Goal: Task Accomplishment & Management: Use online tool/utility

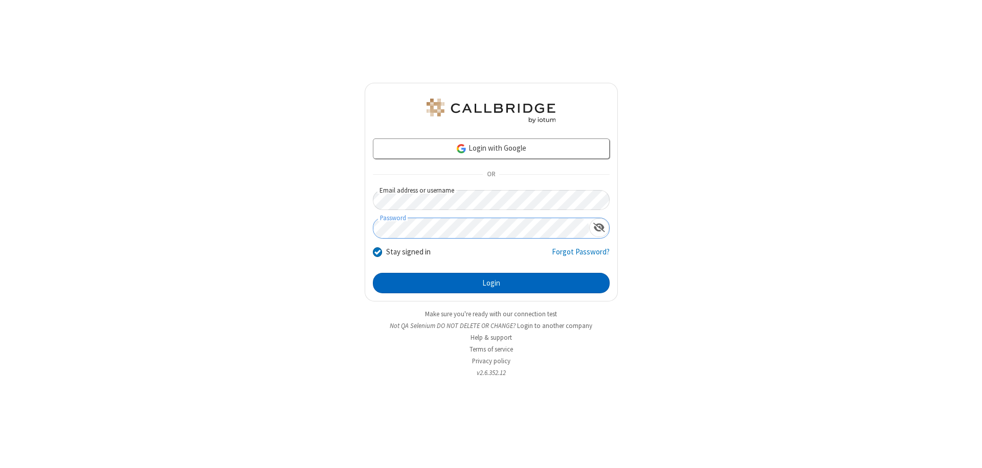
click at [491, 283] on button "Login" at bounding box center [491, 283] width 237 height 20
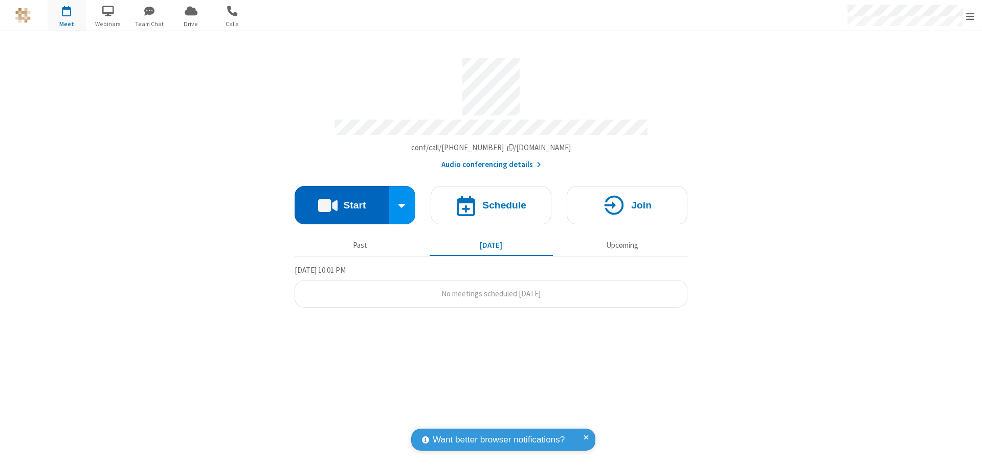
click at [342, 200] on button "Start" at bounding box center [342, 205] width 95 height 38
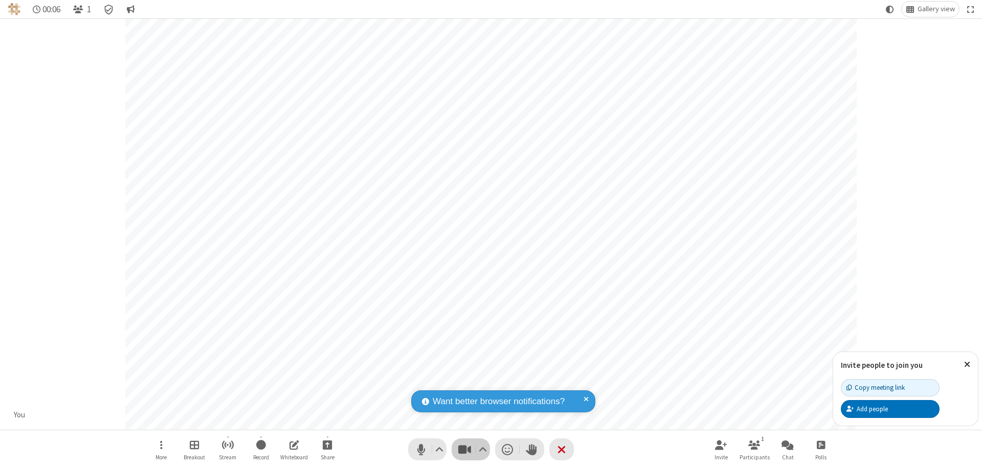
click at [464, 450] on span "Stop video (⌘+Shift+V)" at bounding box center [464, 449] width 15 height 15
click at [464, 450] on span "Start video (⌘+Shift+V)" at bounding box center [464, 449] width 15 height 15
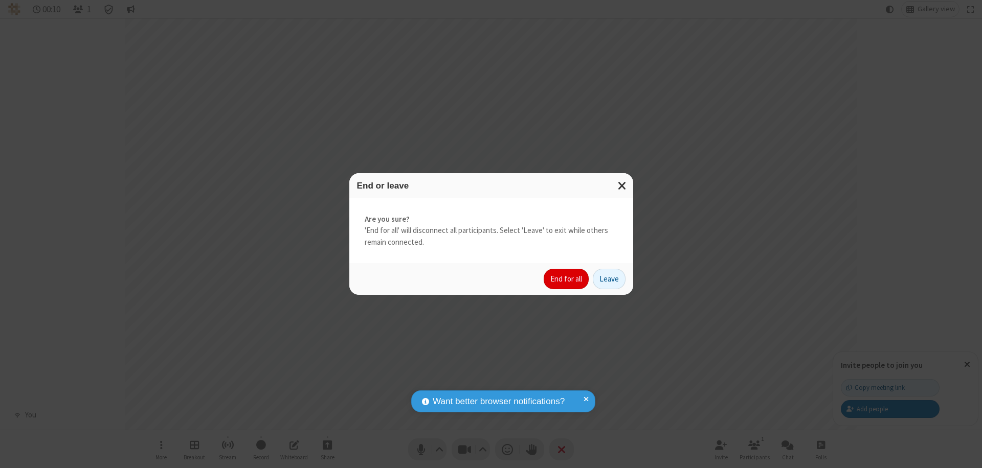
click at [567, 279] on button "End for all" at bounding box center [566, 279] width 45 height 20
